Goal: Subscribe to service/newsletter

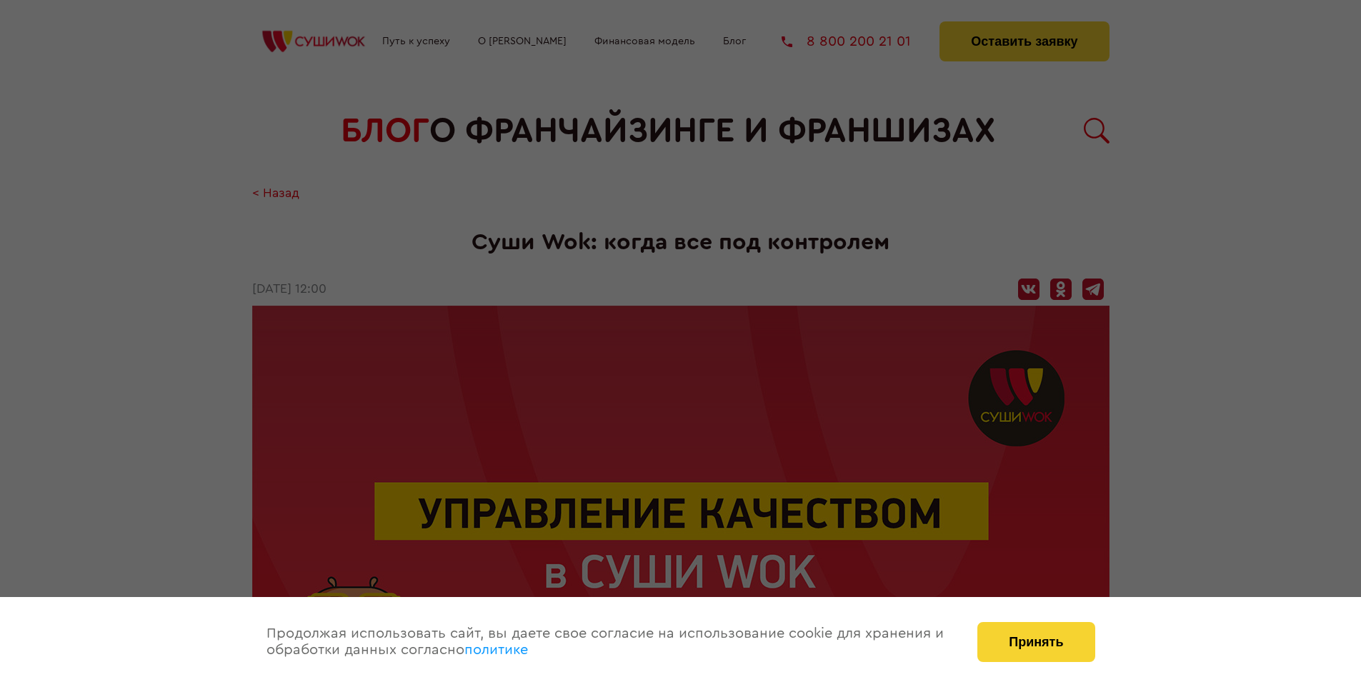
scroll to position [1627, 0]
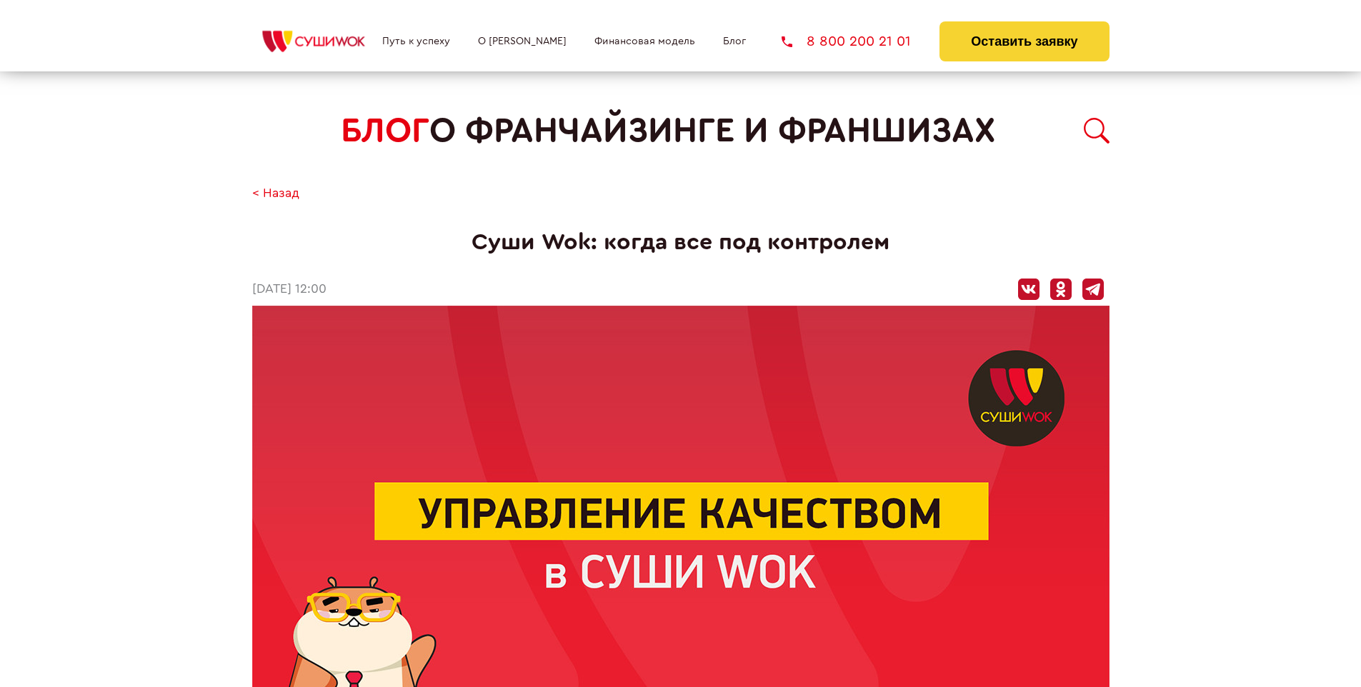
scroll to position [512, 0]
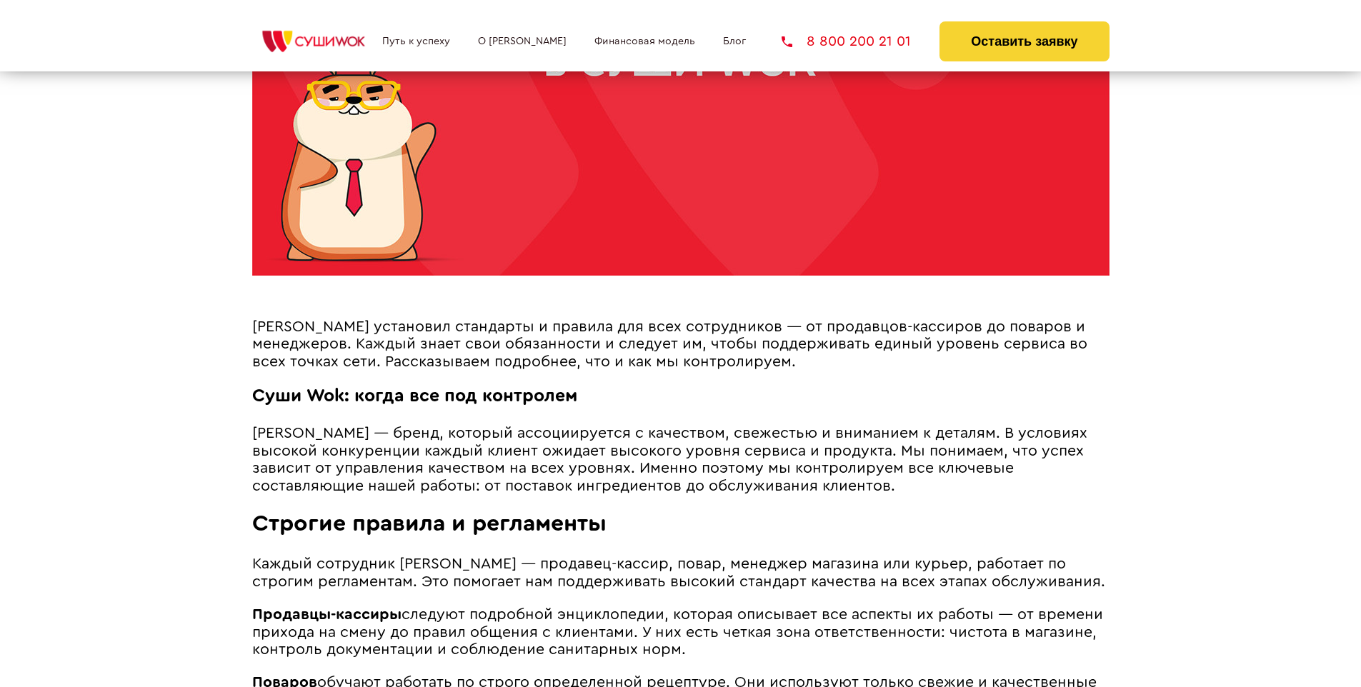
click at [664, 322] on span "[PERSON_NAME] установил стандарты и правила для всех сотрудников — от продавцов…" at bounding box center [669, 344] width 835 height 50
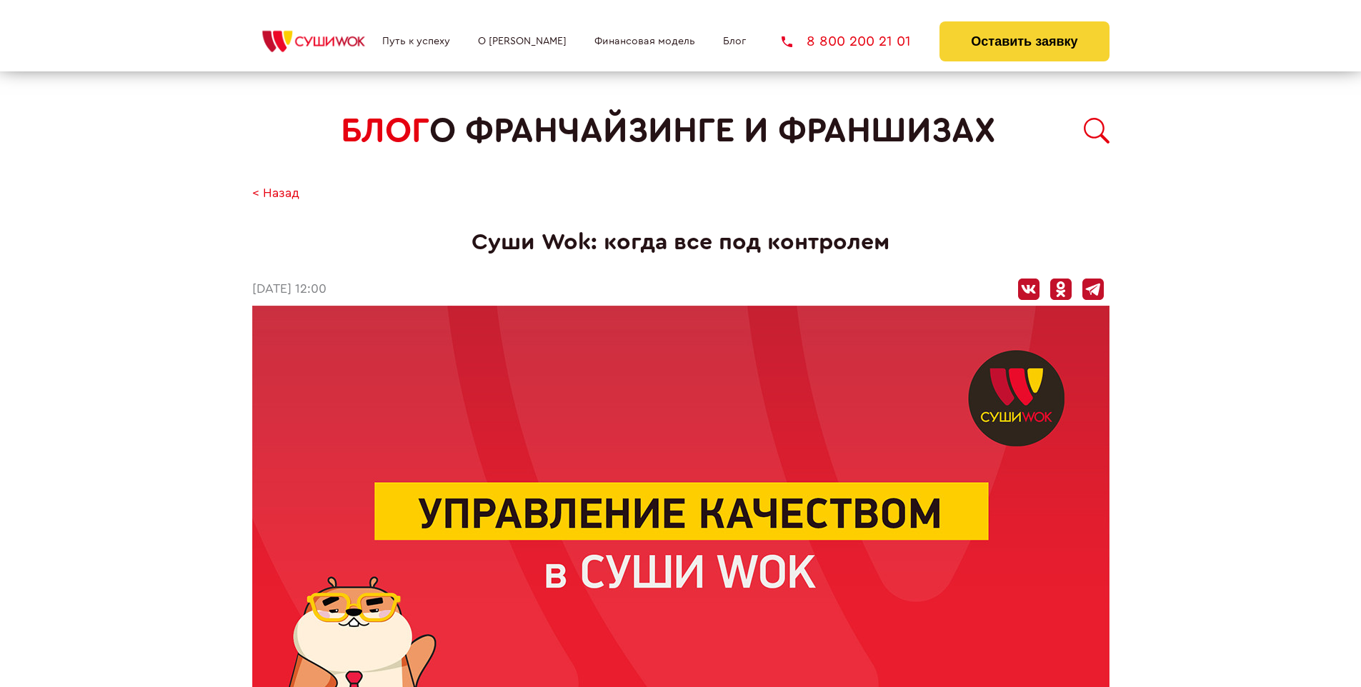
scroll to position [1627, 0]
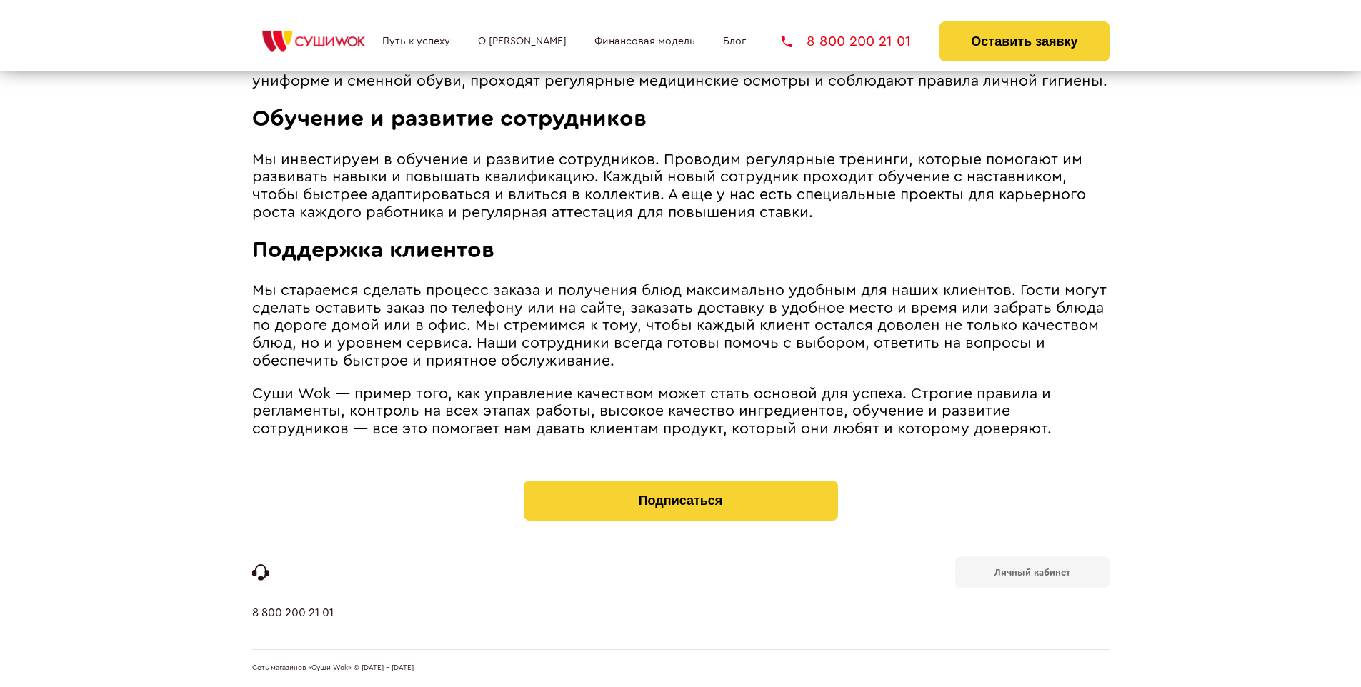
click at [1031, 571] on b "Личный кабинет" at bounding box center [1032, 572] width 76 height 9
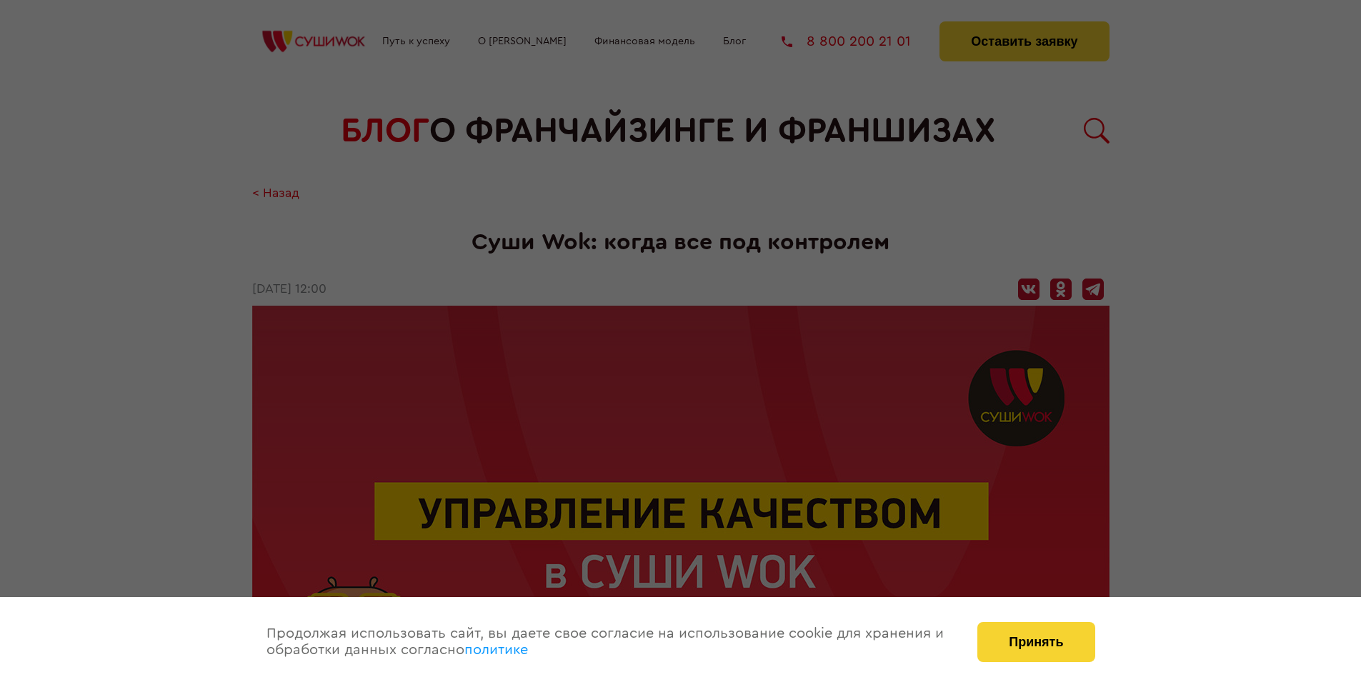
scroll to position [1533, 0]
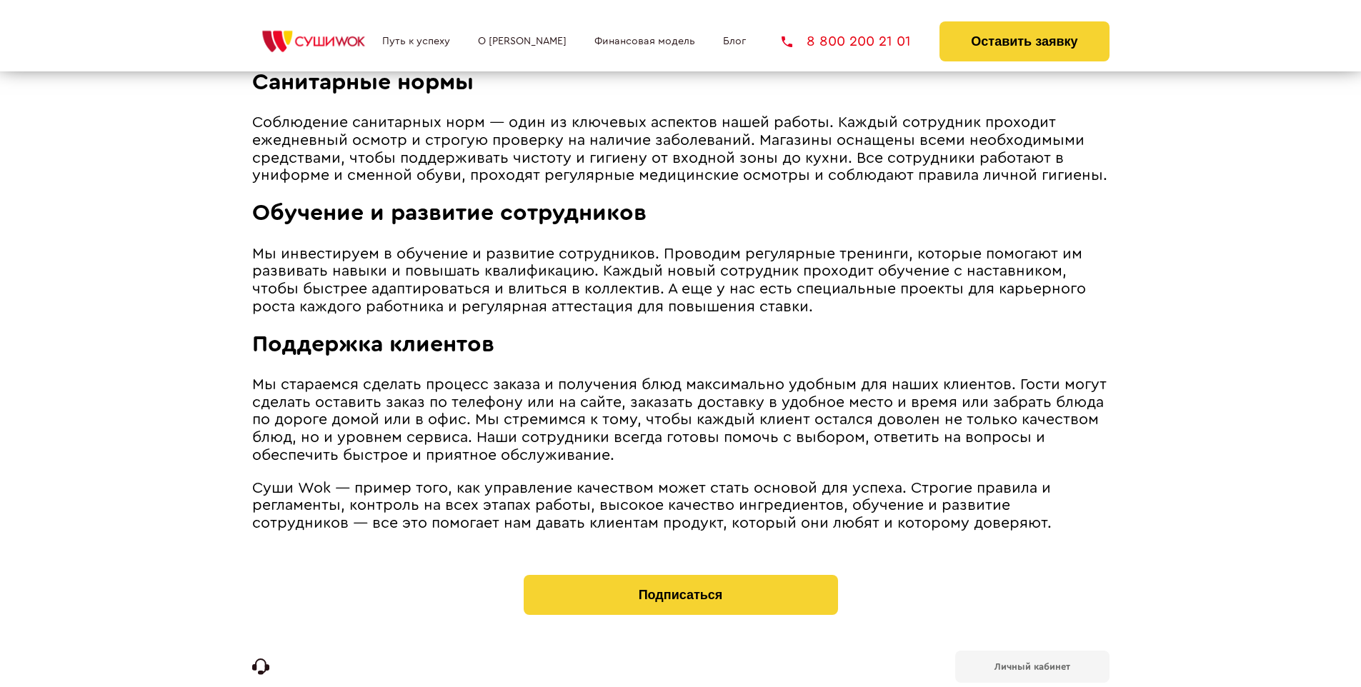
click at [372, 336] on span "Поддержка клиентов" at bounding box center [373, 344] width 242 height 23
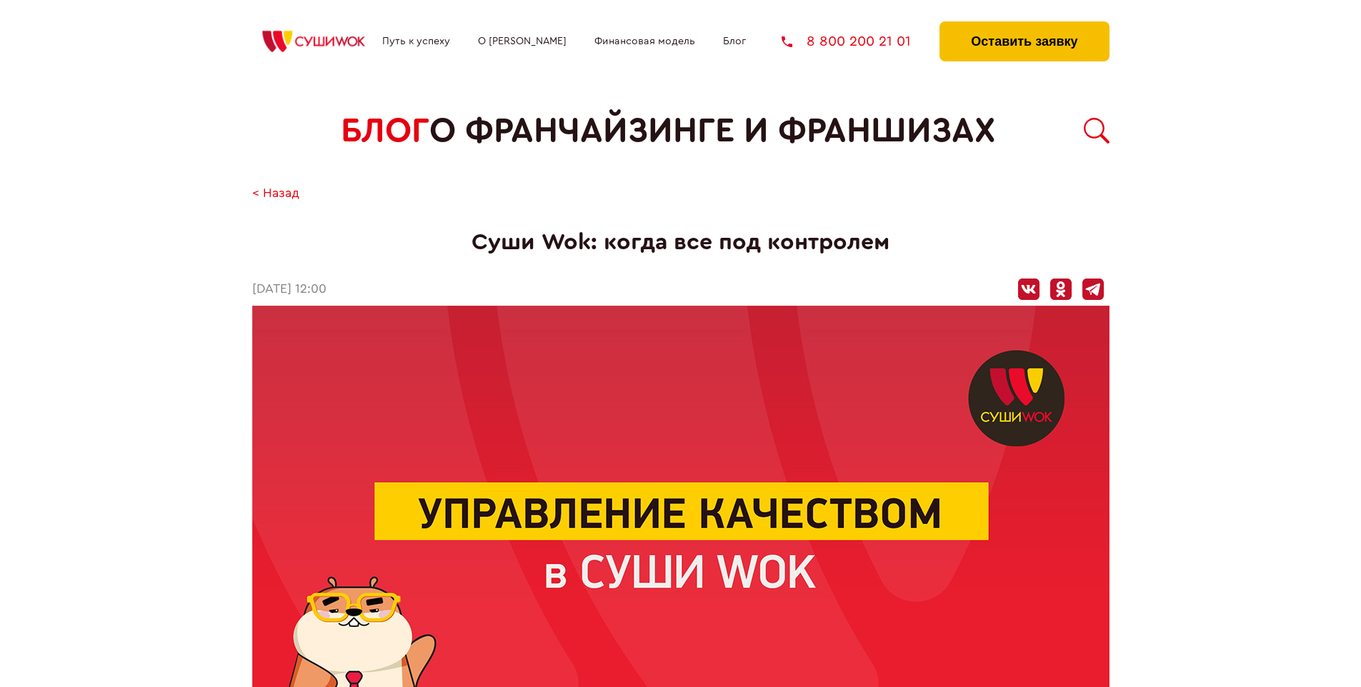
click at [1023, 25] on button "Оставить заявку" at bounding box center [1023, 41] width 169 height 40
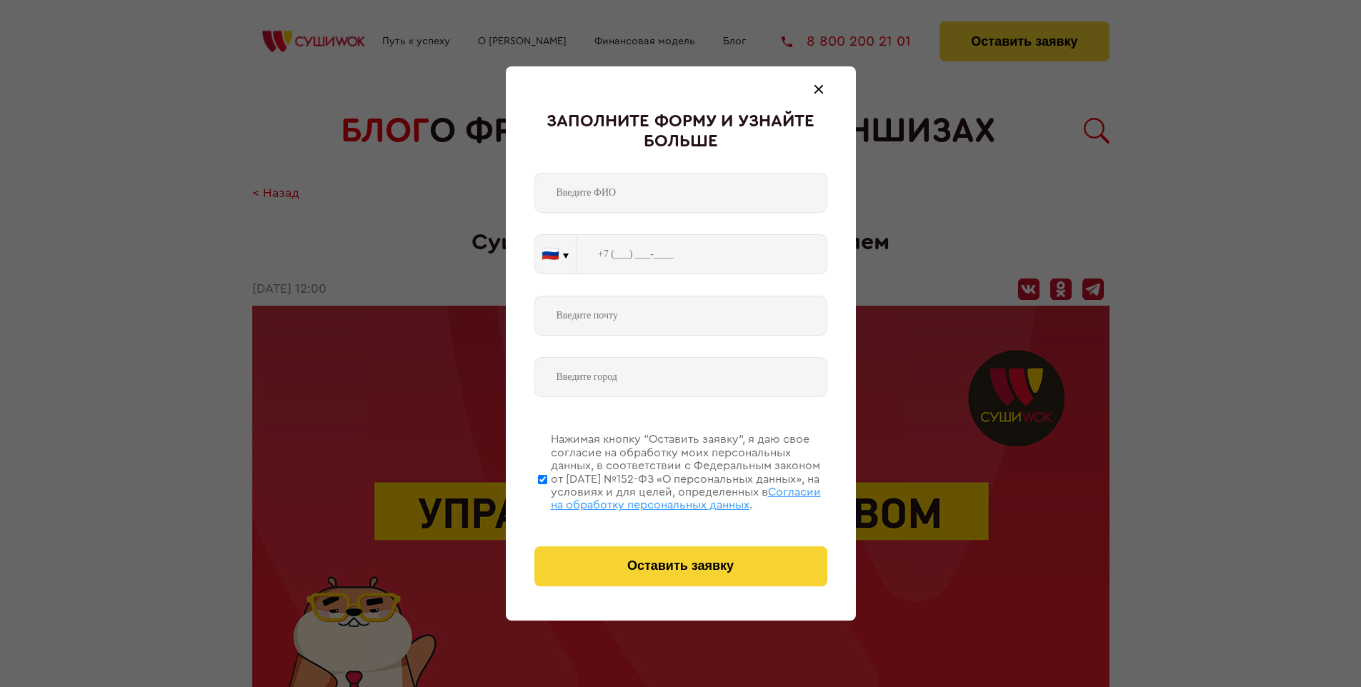
click at [662, 496] on span "Согласии на обработку персональных данных" at bounding box center [686, 498] width 270 height 24
click at [547, 496] on input "Нажимая кнопку “Оставить заявку”, я даю свое согласие на обработку моих персона…" at bounding box center [542, 479] width 9 height 114
checkbox input "false"
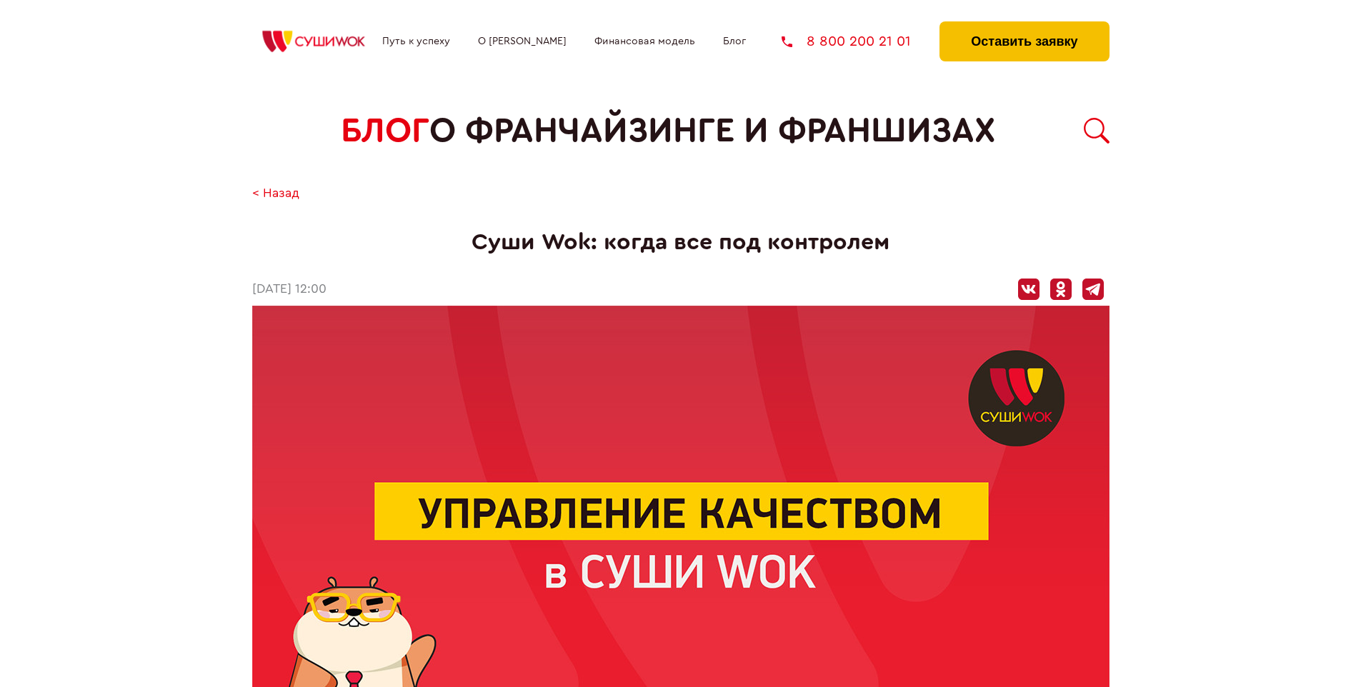
click at [1023, 25] on button "Оставить заявку" at bounding box center [1023, 41] width 169 height 40
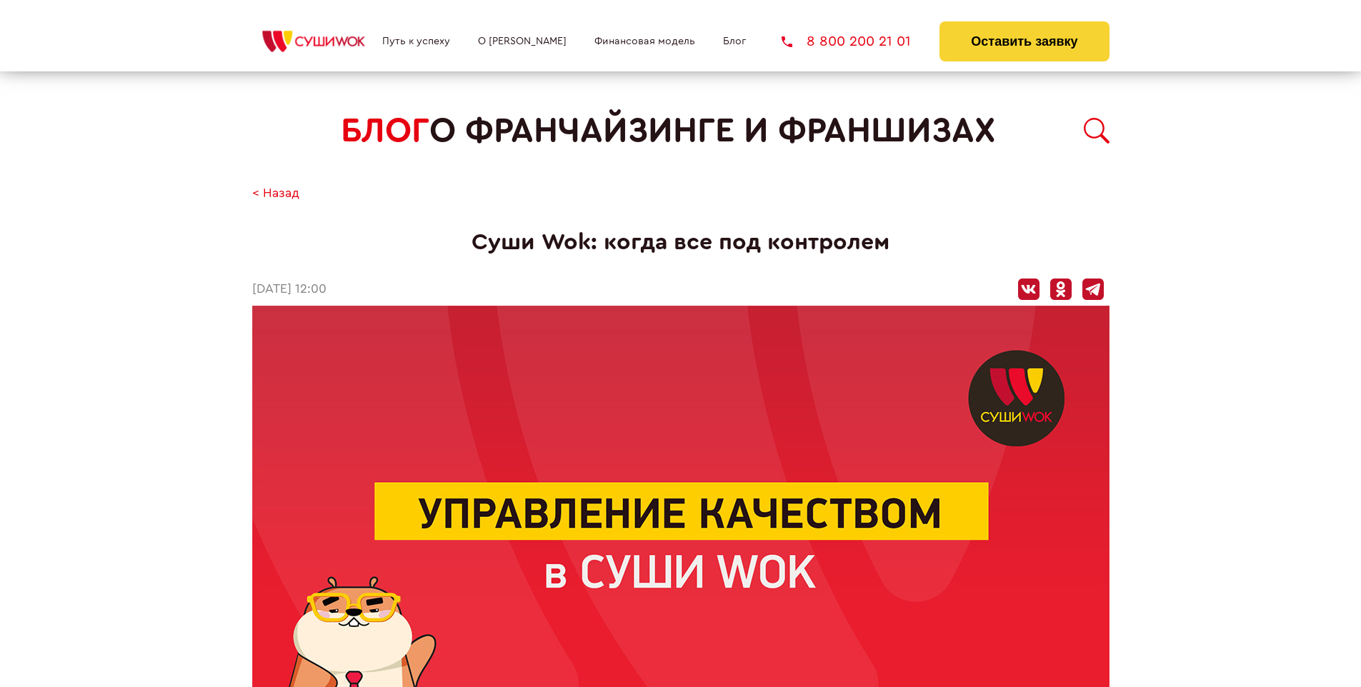
scroll to position [1627, 0]
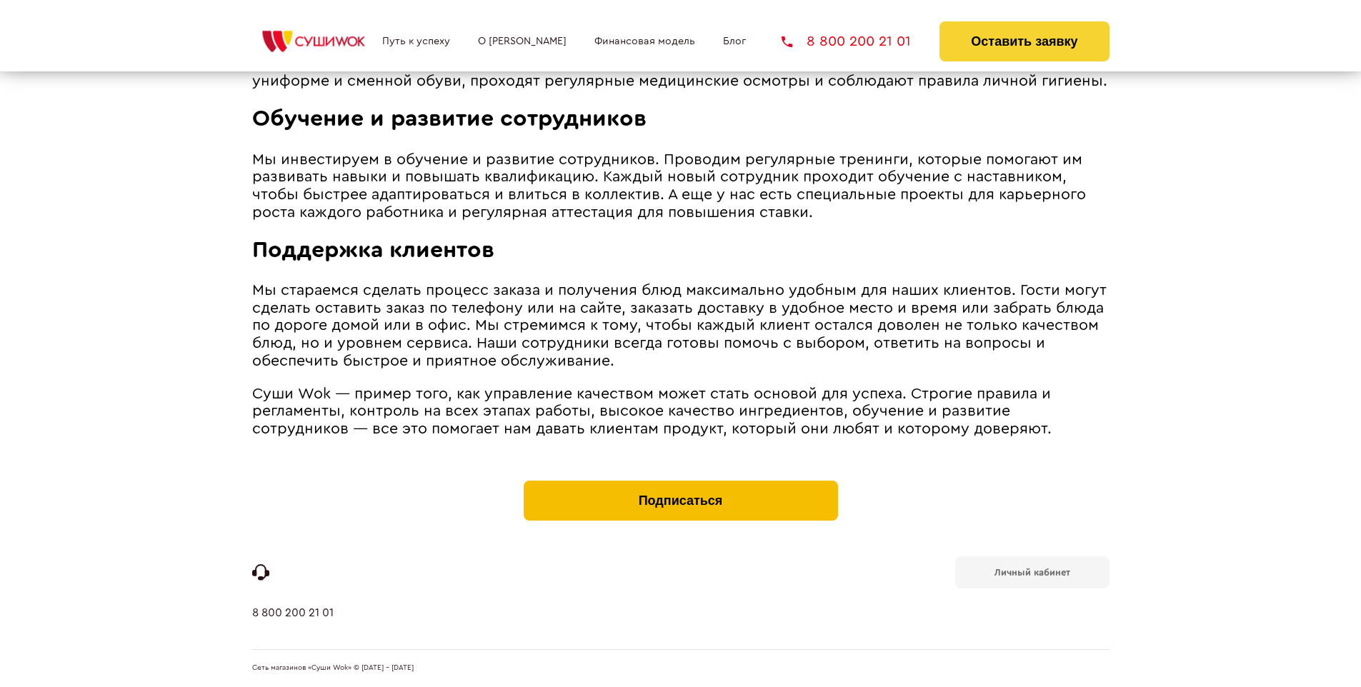
click at [680, 484] on button "Подписаться" at bounding box center [680, 501] width 314 height 40
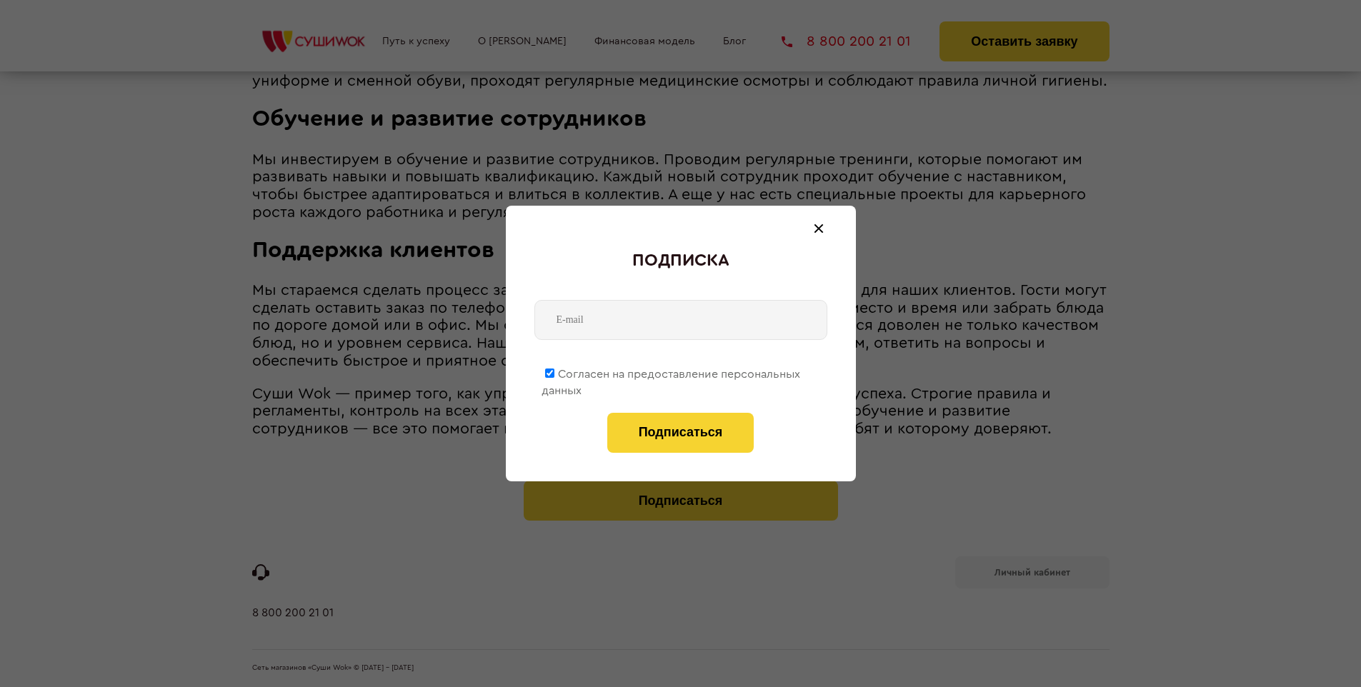
click at [671, 371] on span "Согласен на предоставление персональных данных" at bounding box center [670, 383] width 259 height 28
click at [554, 371] on input "Согласен на предоставление персональных данных" at bounding box center [549, 373] width 9 height 9
checkbox input "false"
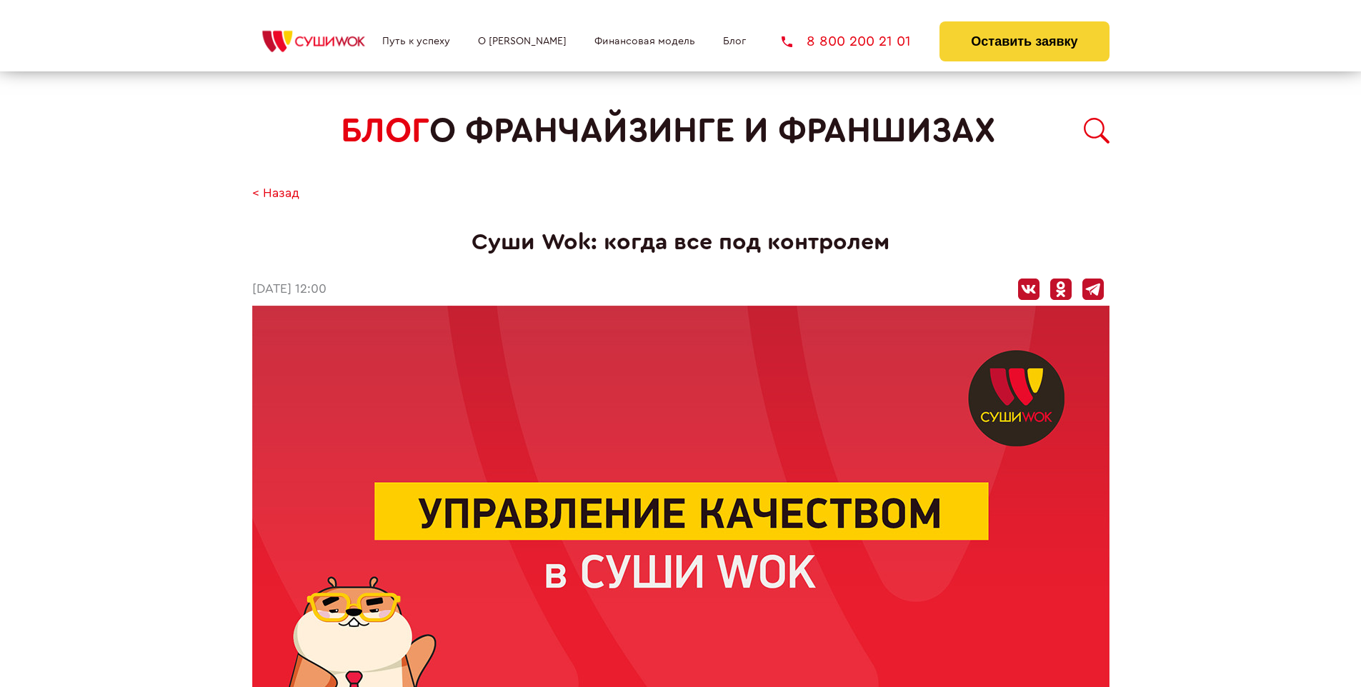
scroll to position [1627, 0]
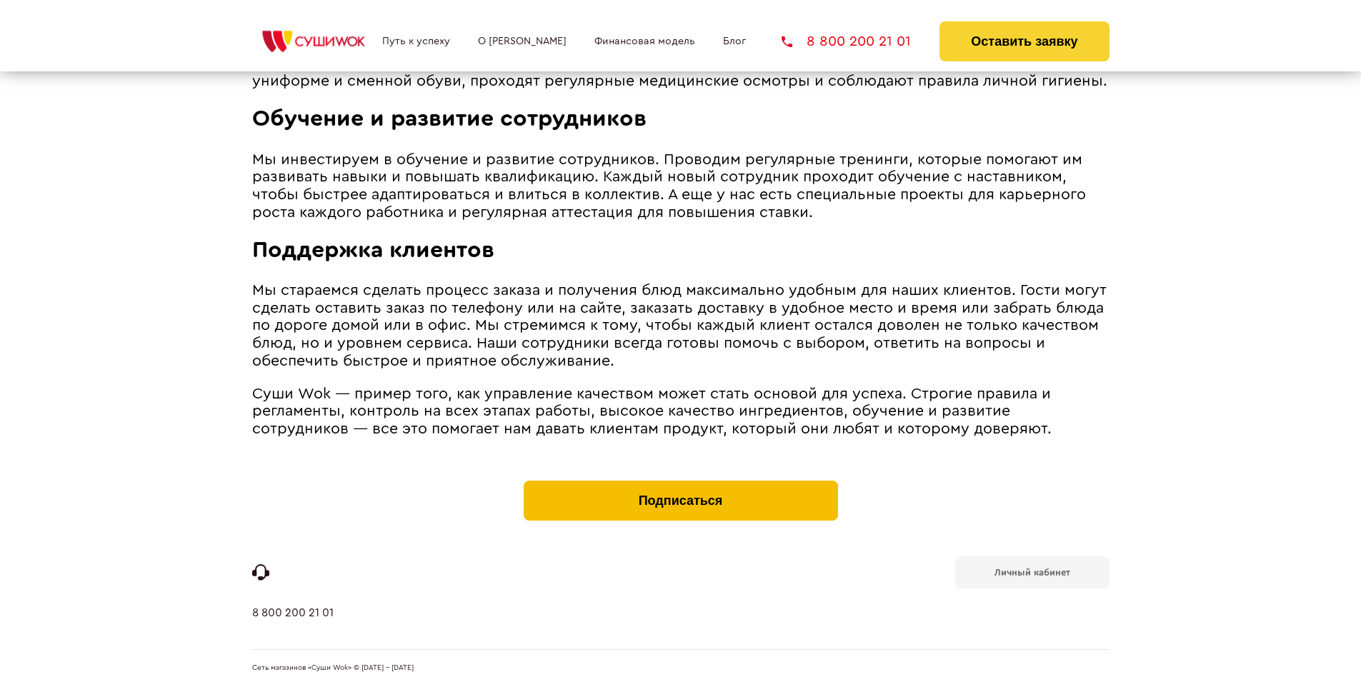
click at [680, 484] on button "Подписаться" at bounding box center [680, 501] width 314 height 40
